Goal: Task Accomplishment & Management: Complete application form

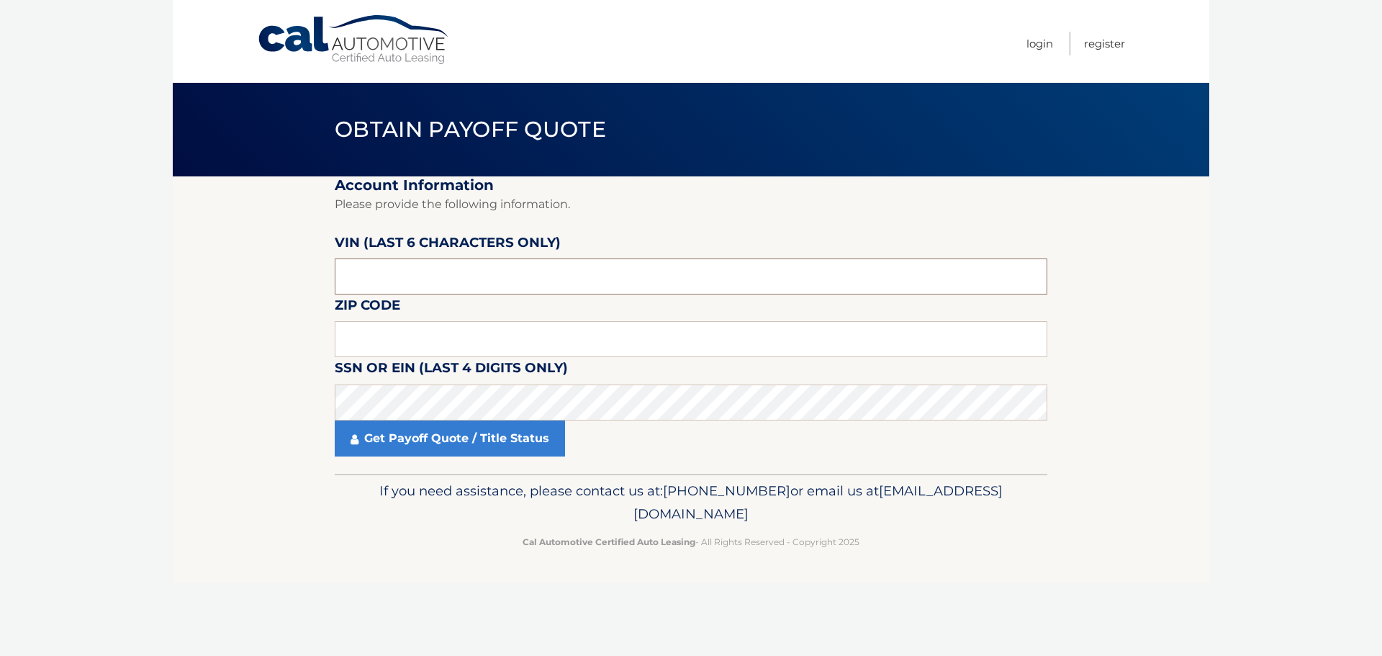
click at [447, 275] on input "text" at bounding box center [691, 276] width 713 height 36
type input "012933"
type input "07701"
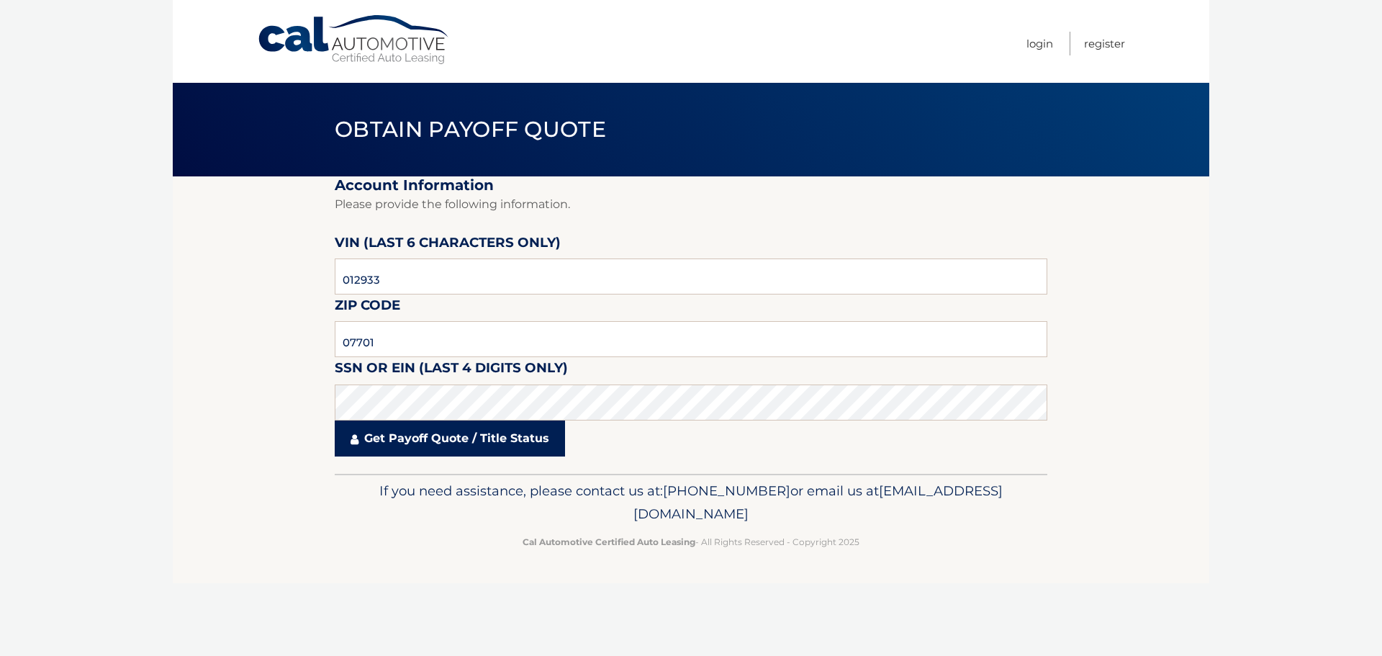
click at [438, 442] on link "Get Payoff Quote / Title Status" at bounding box center [450, 438] width 230 height 36
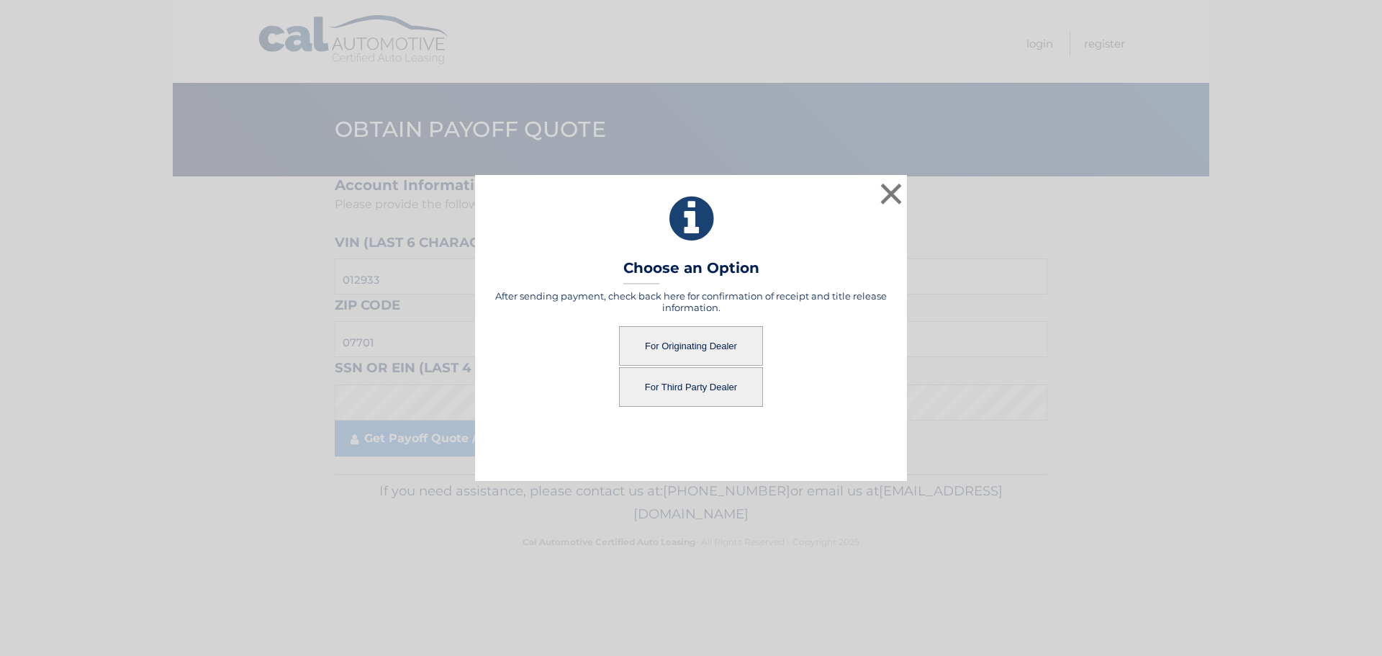
click at [655, 338] on button "For Originating Dealer" at bounding box center [691, 346] width 144 height 40
click at [689, 340] on button "For Originating Dealer" at bounding box center [691, 346] width 144 height 40
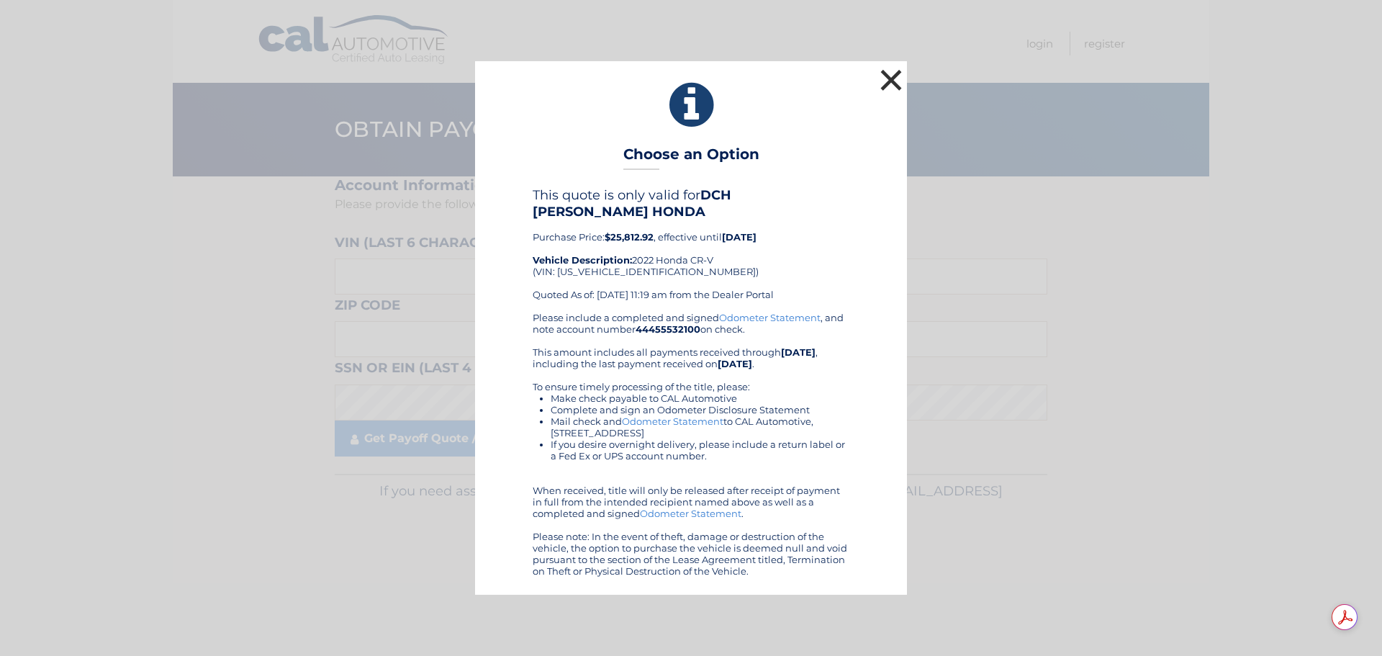
click at [893, 86] on button "×" at bounding box center [891, 80] width 29 height 29
